Goal: Task Accomplishment & Management: Use online tool/utility

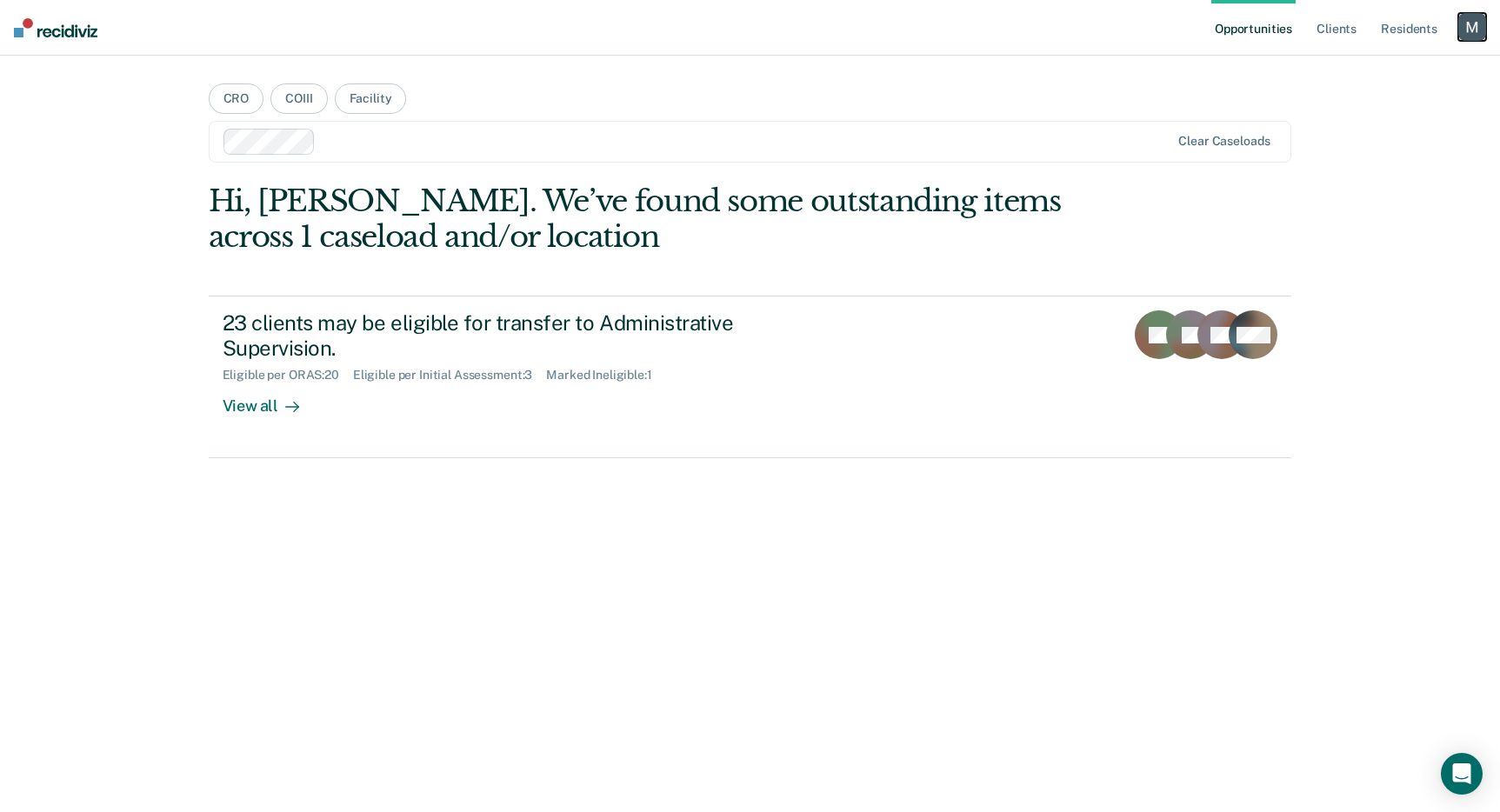
click at [1469, 18] on div "button" at bounding box center [1472, 27] width 28 height 28
click at [1368, 68] on link "Profile" at bounding box center [1402, 70] width 140 height 15
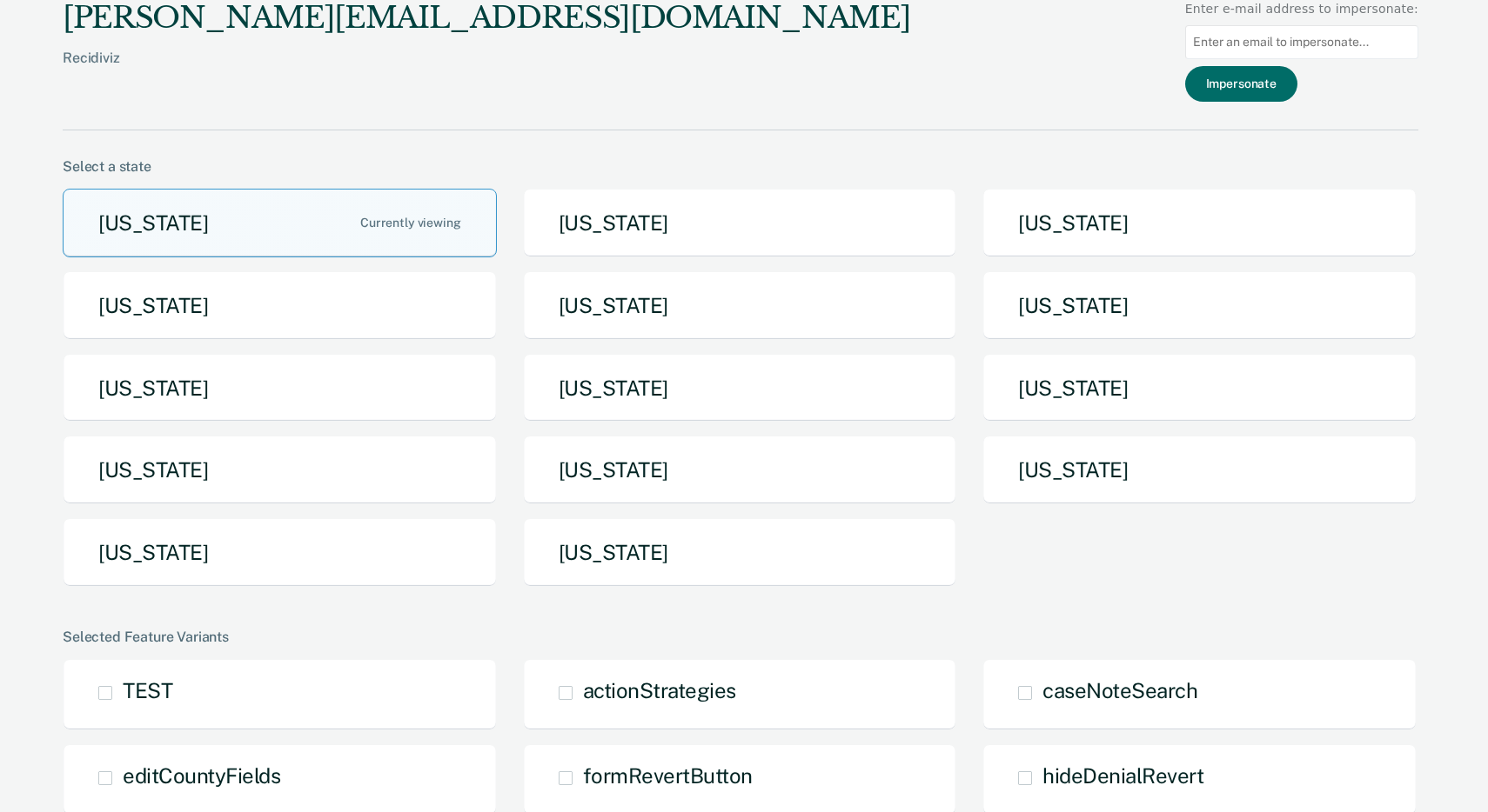
click at [1305, 40] on input at bounding box center [1302, 42] width 233 height 34
paste input "[PERSON_NAME][EMAIL_ADDRESS][PERSON_NAME][DOMAIN_NAME][US_STATE]"
type input "[PERSON_NAME][EMAIL_ADDRESS][PERSON_NAME][DOMAIN_NAME][US_STATE]"
click at [1268, 78] on button "Impersonate" at bounding box center [1241, 84] width 112 height 36
